Goal: Task Accomplishment & Management: Manage account settings

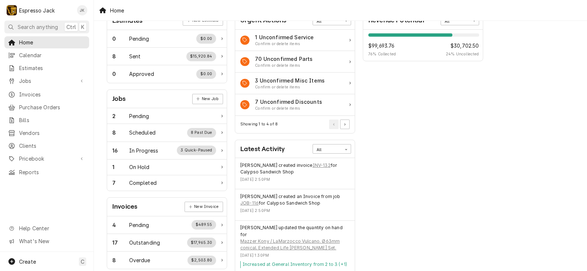
scroll to position [88, 0]
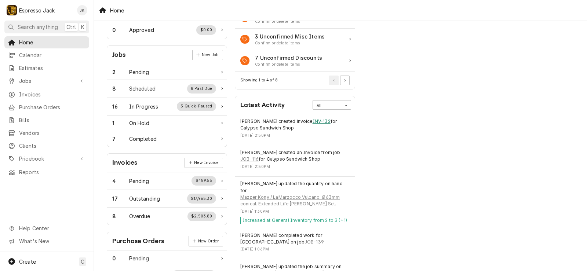
click at [313, 123] on link "INV-132" at bounding box center [322, 121] width 18 height 7
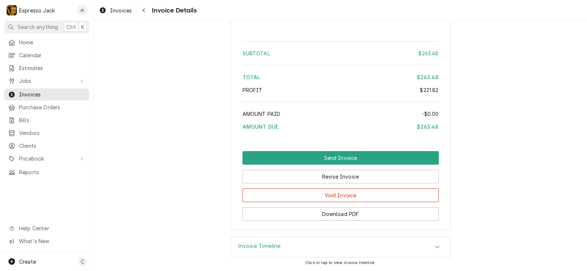
scroll to position [1012, 0]
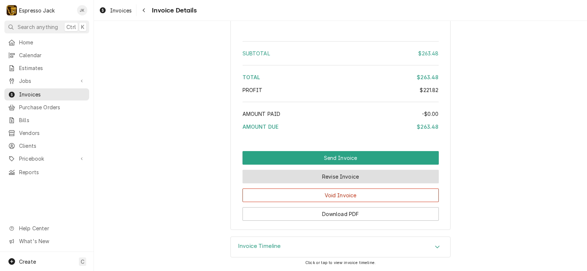
click at [328, 178] on button "Revise Invoice" at bounding box center [341, 177] width 196 height 14
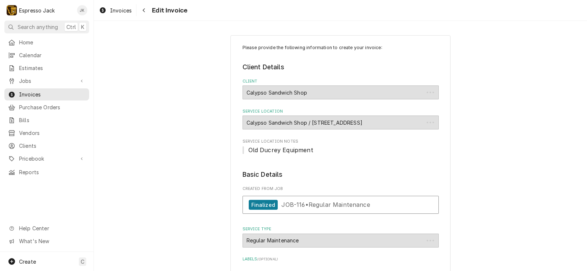
type textarea "x"
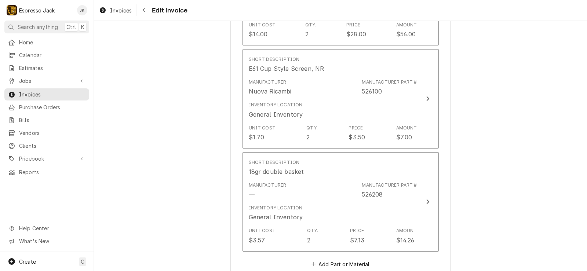
scroll to position [881, 0]
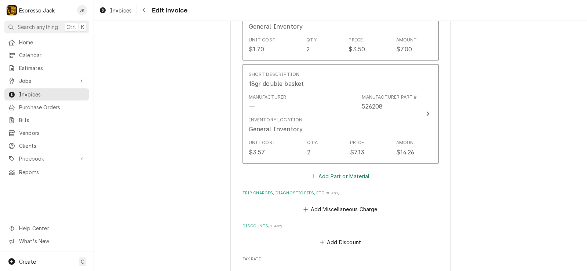
click at [330, 177] on button "Add Part or Material" at bounding box center [340, 176] width 61 height 10
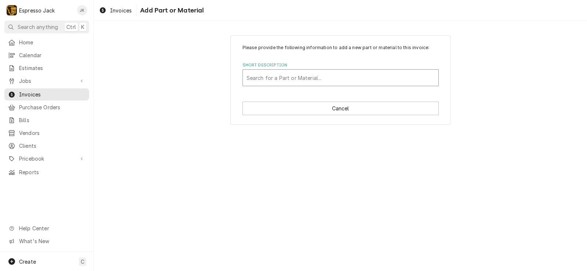
click at [302, 76] on div "Short Description" at bounding box center [341, 77] width 188 height 13
type input "1/4""
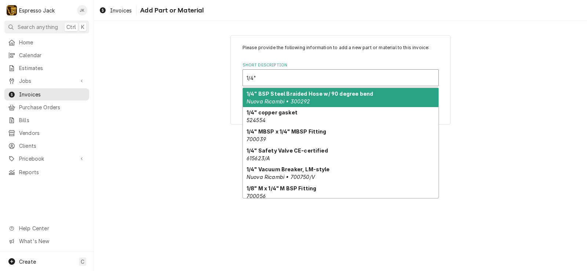
click at [366, 96] on strong "1/4" BSP Steel Braided Hose w/ 90 degree bend" at bounding box center [310, 94] width 127 height 6
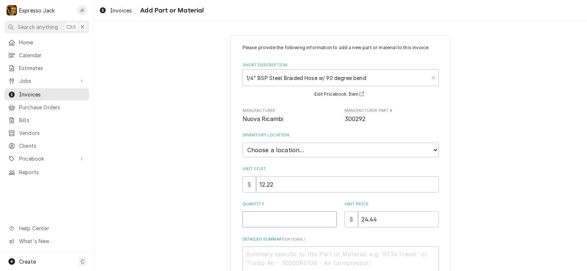
click at [279, 218] on input "Quantity" at bounding box center [290, 219] width 94 height 16
type textarea "x"
type input "1"
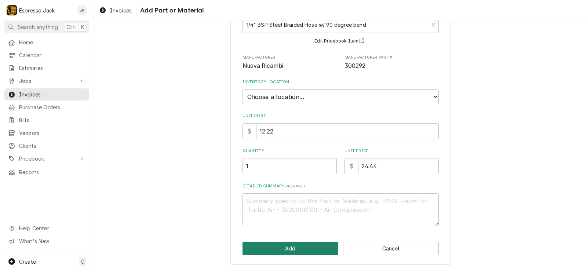
click at [266, 247] on button "Add" at bounding box center [291, 249] width 96 height 14
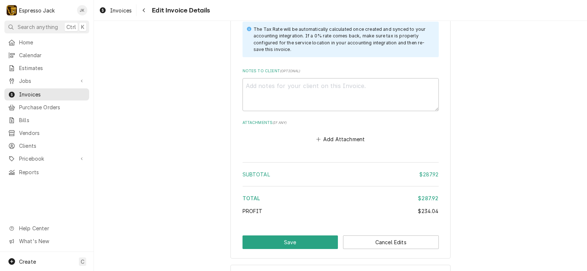
scroll to position [1241, 0]
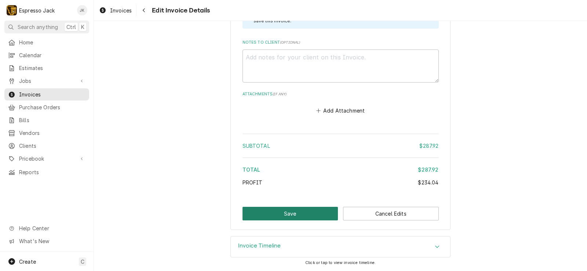
click at [308, 214] on button "Save" at bounding box center [291, 214] width 96 height 14
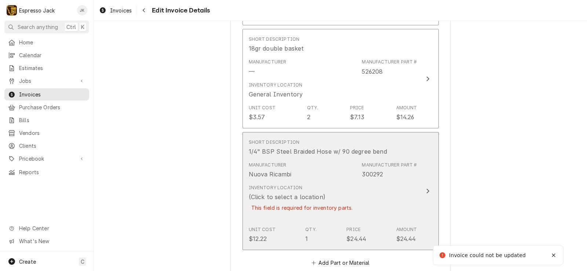
click at [320, 197] on div "Inventory Location (Click to select a location) This field is required for inve…" at bounding box center [302, 203] width 107 height 36
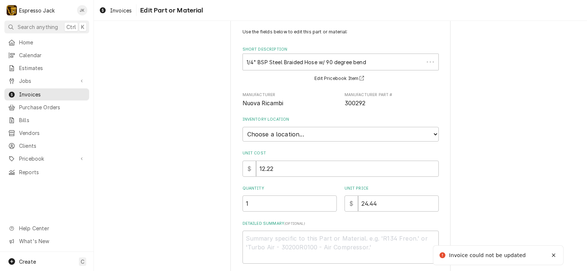
type textarea "x"
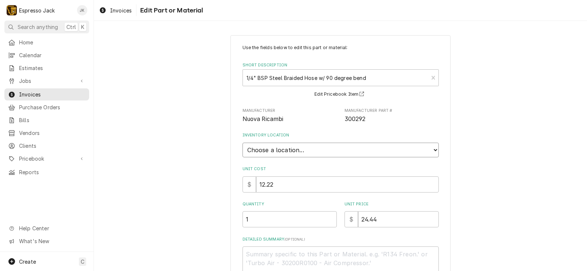
select select "435"
click at [243, 143] on select "Choose a location... General Inventory" at bounding box center [341, 150] width 196 height 15
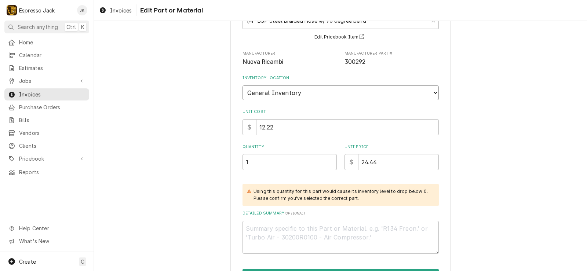
scroll to position [104, 0]
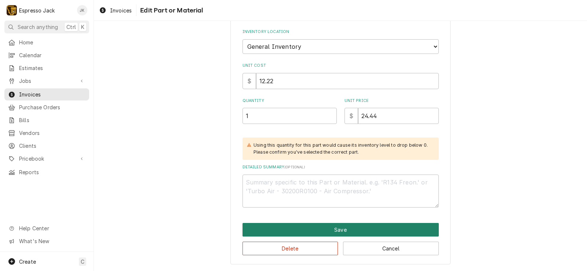
click at [305, 229] on button "Save" at bounding box center [341, 230] width 196 height 14
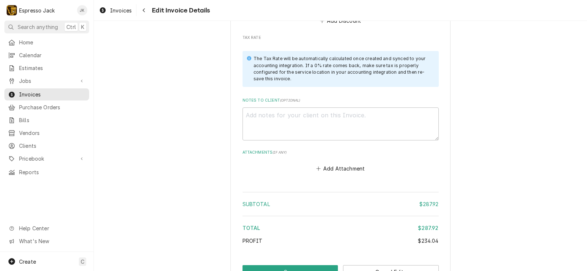
scroll to position [1300, 0]
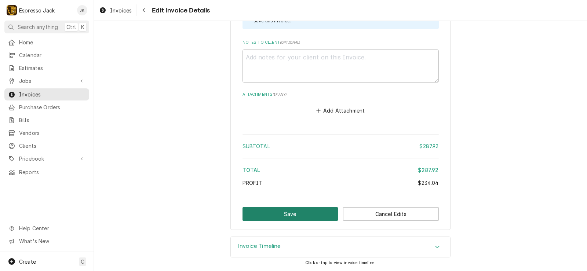
click at [312, 219] on button "Save" at bounding box center [291, 214] width 96 height 14
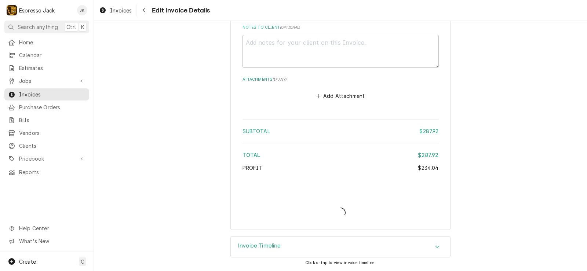
scroll to position [1298, 0]
type textarea "x"
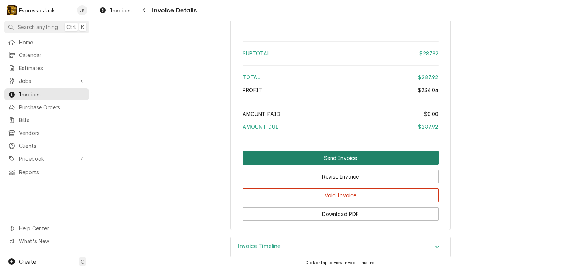
scroll to position [1102, 0]
click at [370, 155] on button "Send Invoice" at bounding box center [341, 158] width 196 height 14
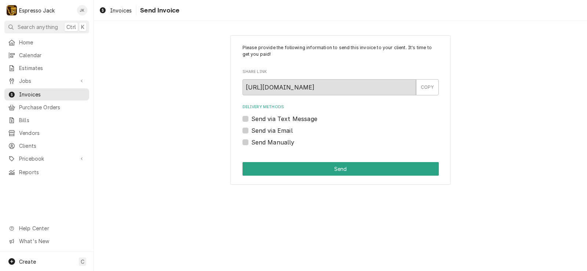
click at [256, 135] on div "Delivery Methods Send via Text Message Send via Email Send Manually" at bounding box center [341, 125] width 196 height 42
click at [261, 133] on label "Send via Email" at bounding box center [272, 130] width 41 height 9
click at [261, 133] on input "Send via Email" at bounding box center [350, 134] width 196 height 16
checkbox input "true"
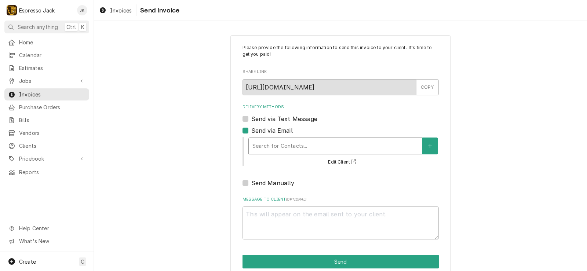
click at [372, 145] on div "Delivery Methods" at bounding box center [336, 146] width 166 height 13
click at [428, 148] on icon "Create New Contact" at bounding box center [430, 146] width 4 height 5
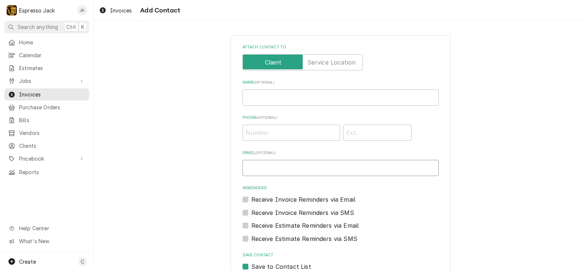
click at [273, 168] on input "Email ( optional )" at bounding box center [341, 168] width 196 height 16
paste input "allylpickeral@gmail.com"
type input "allylpickeral@gmail.com"
click at [239, 200] on div "Attach contact to Name ( optional ) Phone ( optional ) Email ( optional ) allyl…" at bounding box center [341, 172] width 220 height 275
click at [252, 198] on label "Receive Invoice Reminders via Email" at bounding box center [304, 199] width 105 height 9
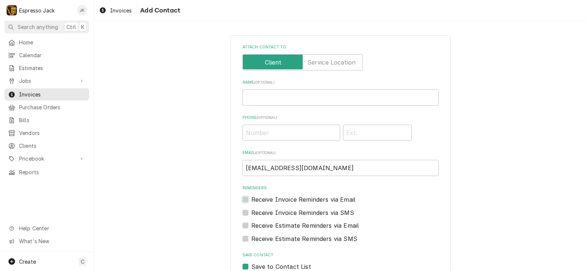
click at [252, 198] on input "Reminders" at bounding box center [350, 203] width 196 height 16
checkbox input "true"
click at [252, 224] on label "Receive Estimate Reminders via Email" at bounding box center [306, 225] width 108 height 9
click at [252, 224] on input "Contact Edit Form" at bounding box center [350, 229] width 196 height 16
checkbox input "true"
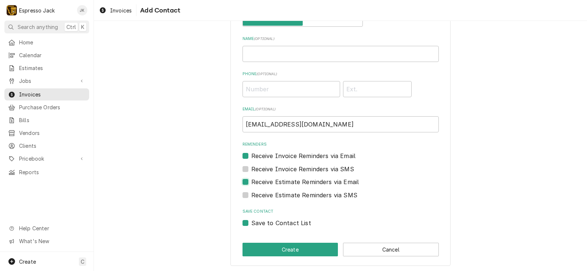
scroll to position [45, 0]
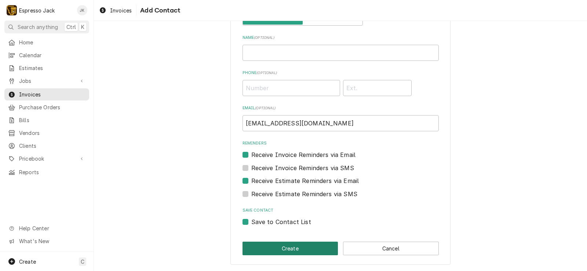
drag, startPoint x: 278, startPoint y: 247, endPoint x: 285, endPoint y: 241, distance: 9.5
click at [277, 246] on button "Create" at bounding box center [291, 249] width 96 height 14
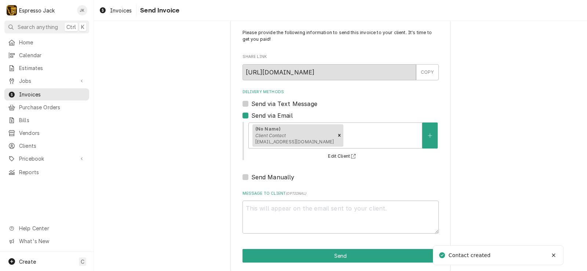
scroll to position [22, 0]
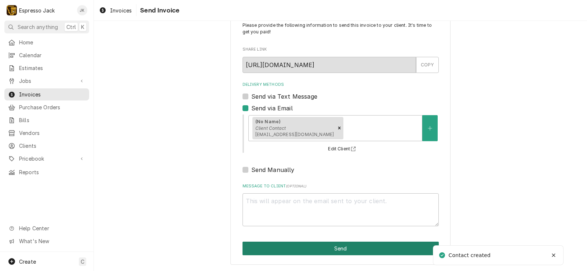
click at [319, 248] on button "Send" at bounding box center [341, 249] width 196 height 14
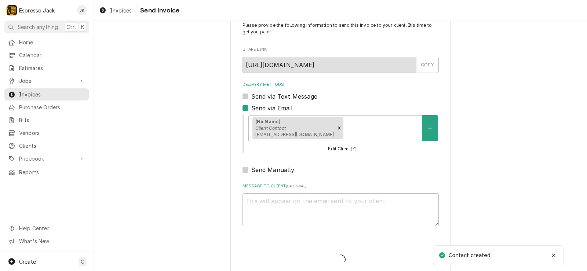
type textarea "x"
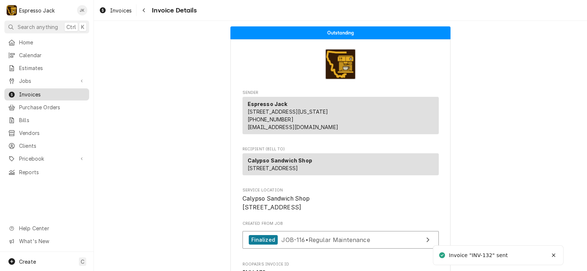
click at [58, 93] on span "Invoices" at bounding box center [52, 95] width 66 height 8
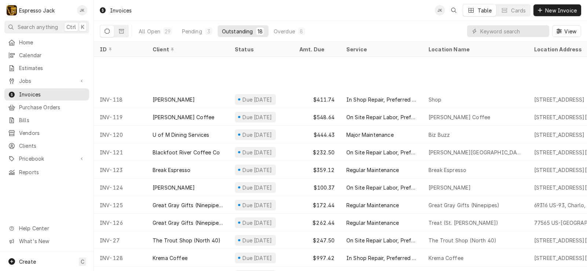
scroll to position [107, 0]
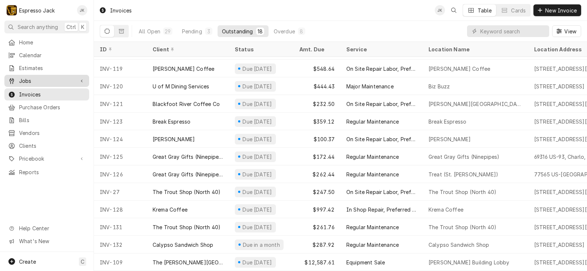
click at [36, 77] on span "Jobs" at bounding box center [46, 81] width 55 height 8
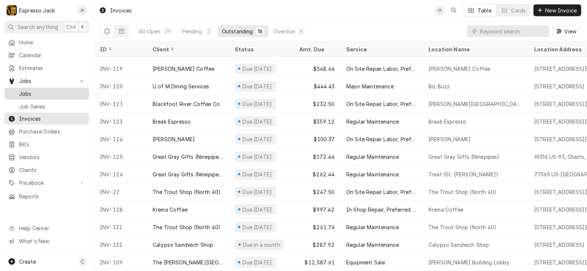
click at [37, 90] on span "Jobs" at bounding box center [52, 94] width 66 height 8
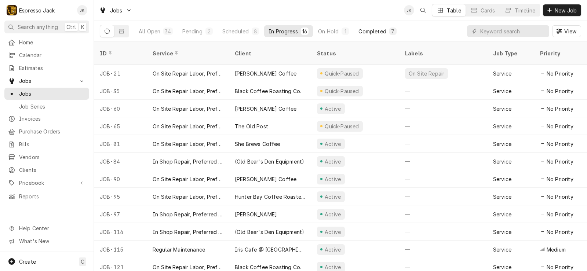
click at [364, 33] on div "Completed" at bounding box center [373, 32] width 28 height 8
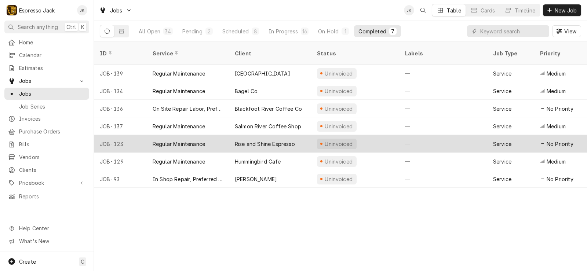
click at [259, 140] on div "Rise and Shine Espresso" at bounding box center [265, 144] width 60 height 8
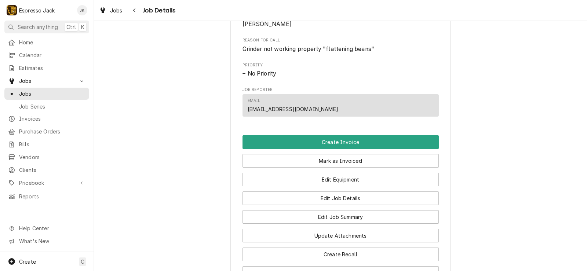
scroll to position [390, 0]
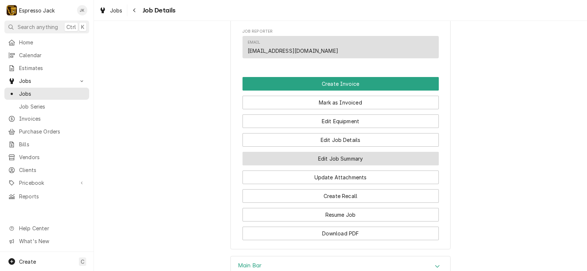
click at [296, 166] on button "Edit Job Summary" at bounding box center [341, 159] width 196 height 14
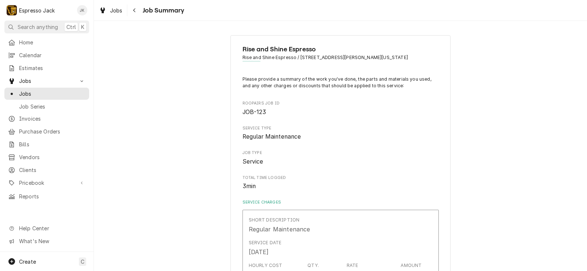
type textarea "x"
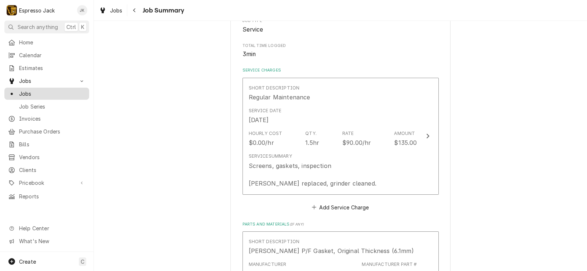
click at [33, 95] on div "Jobs" at bounding box center [47, 93] width 82 height 9
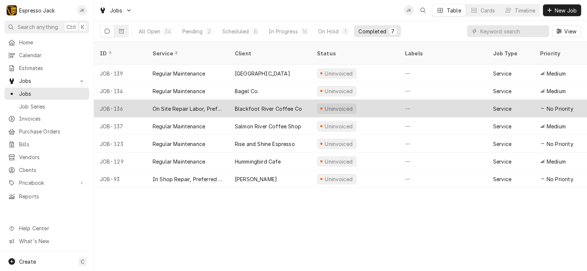
click at [224, 100] on div "On Site Repair Labor, Prefered Rate, Regular Hours" at bounding box center [188, 109] width 82 height 18
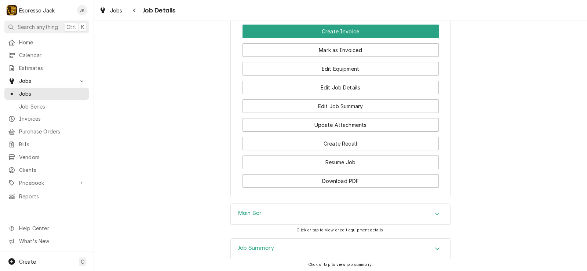
scroll to position [397, 0]
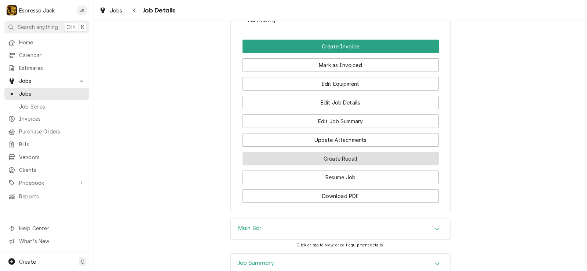
click at [296, 166] on button "Create Recall" at bounding box center [341, 159] width 196 height 14
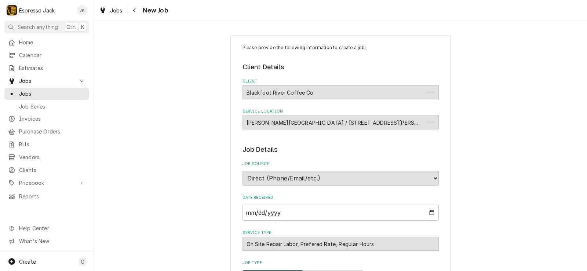
type textarea "x"
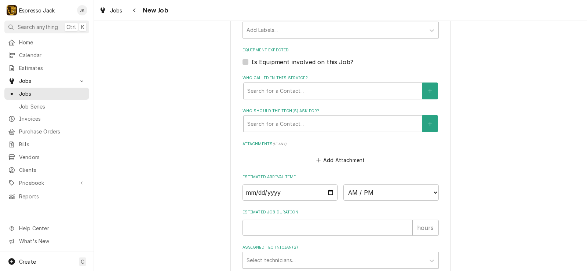
scroll to position [480, 0]
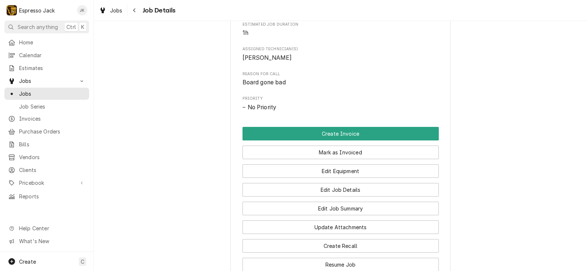
scroll to position [352, 0]
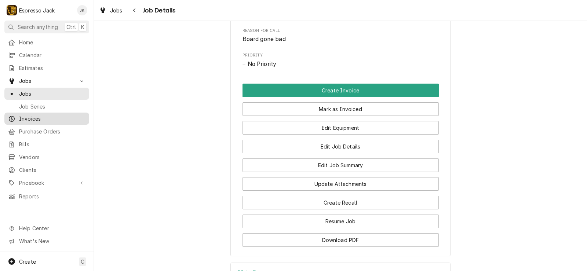
click at [38, 115] on span "Invoices" at bounding box center [52, 119] width 66 height 8
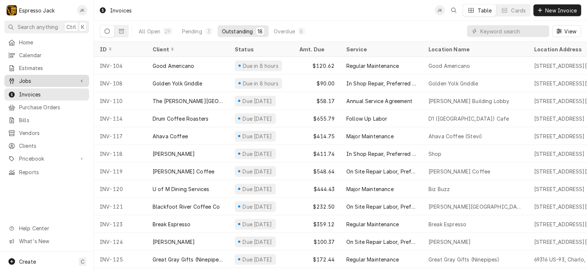
click at [33, 75] on link "Jobs" at bounding box center [46, 81] width 85 height 12
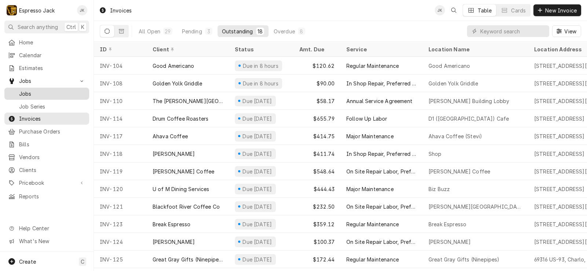
click at [51, 90] on span "Jobs" at bounding box center [52, 94] width 66 height 8
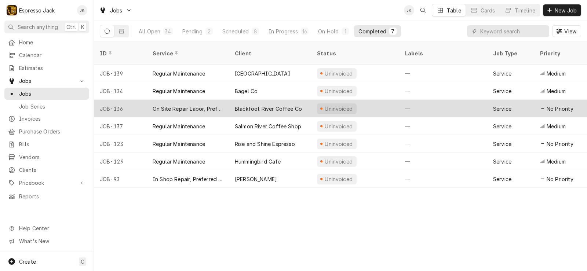
click at [180, 105] on div "On Site Repair Labor, Prefered Rate, Regular Hours" at bounding box center [188, 109] width 70 height 8
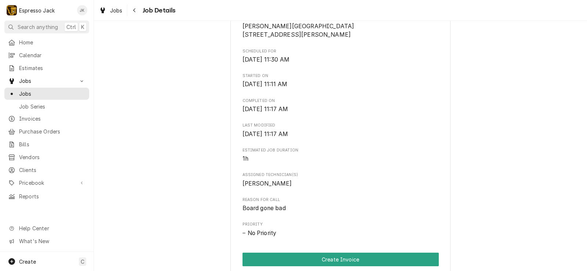
scroll to position [315, 0]
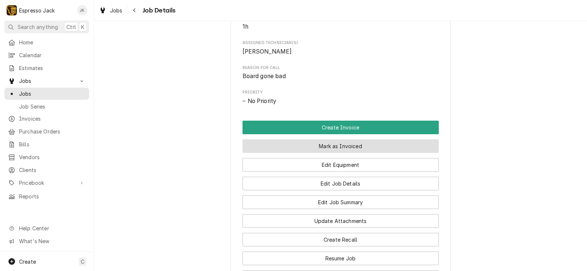
click at [294, 152] on button "Mark as Invoiced" at bounding box center [341, 147] width 196 height 14
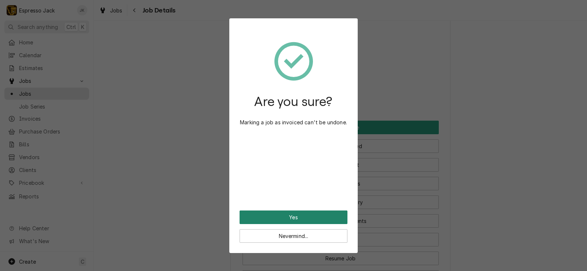
click at [294, 218] on button "Yes" at bounding box center [294, 218] width 108 height 14
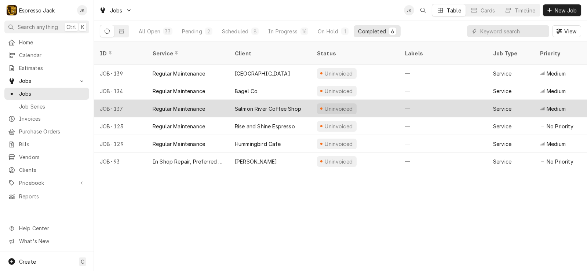
click at [285, 105] on div "Salmon River Coffee Shop" at bounding box center [268, 109] width 66 height 8
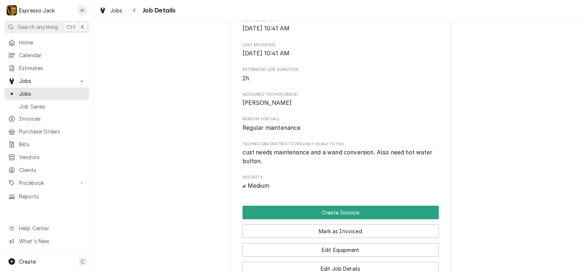
scroll to position [397, 0]
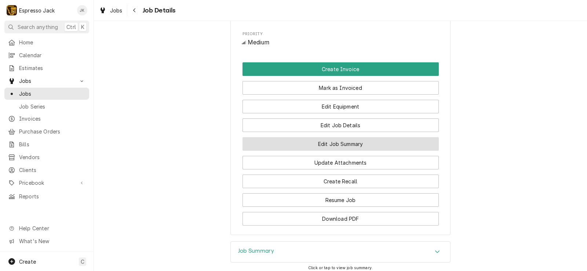
click at [307, 151] on button "Edit Job Summary" at bounding box center [341, 144] width 196 height 14
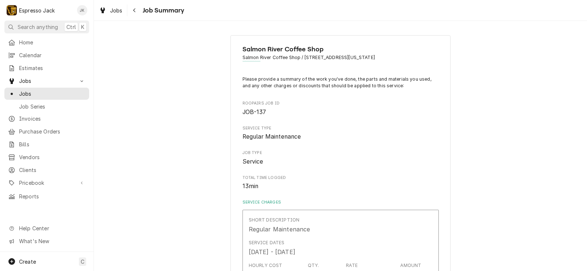
type textarea "x"
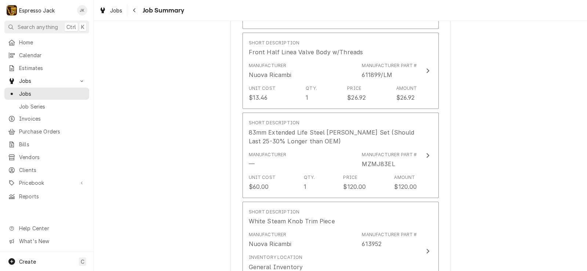
scroll to position [705, 0]
